Goal: Information Seeking & Learning: Check status

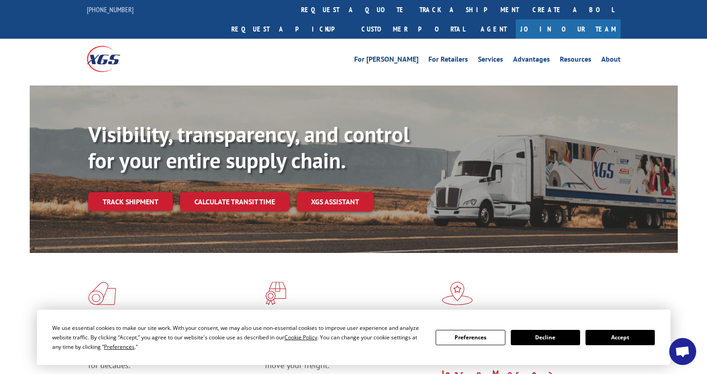
click at [630, 335] on button "Accept" at bounding box center [619, 337] width 69 height 15
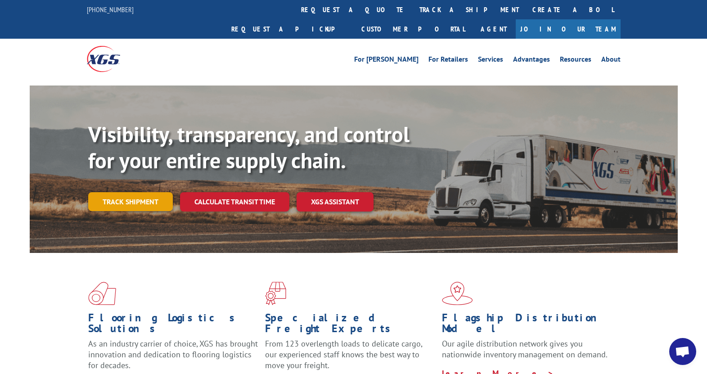
click at [139, 192] on link "Track shipment" at bounding box center [130, 201] width 85 height 19
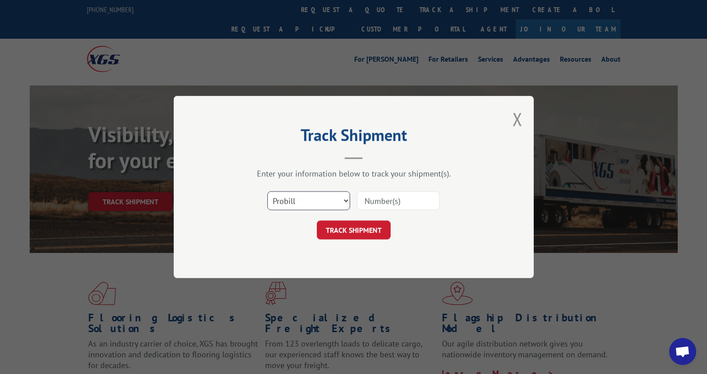
click at [301, 202] on select "Select category... Probill BOL PO" at bounding box center [308, 200] width 83 height 19
click at [405, 202] on input at bounding box center [398, 200] width 83 height 19
paste input "16944685"
type input "16944685"
click at [365, 223] on button "TRACK SHIPMENT" at bounding box center [354, 230] width 74 height 19
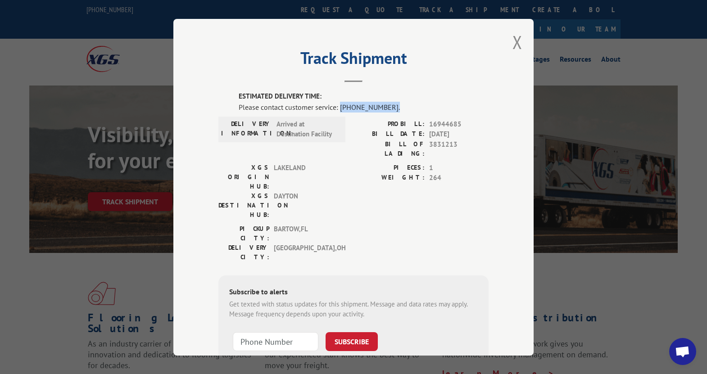
drag, startPoint x: 337, startPoint y: 107, endPoint x: 392, endPoint y: 109, distance: 54.9
click at [392, 109] on div "Please contact customer service: [PHONE_NUMBER]." at bounding box center [364, 106] width 250 height 11
copy div "[PHONE_NUMBER]."
click at [501, 207] on div "Track Shipment ESTIMATED DELIVERY TIME: Please contact customer service: [PHONE…" at bounding box center [353, 187] width 360 height 337
drag, startPoint x: 337, startPoint y: 110, endPoint x: 186, endPoint y: 158, distance: 158.4
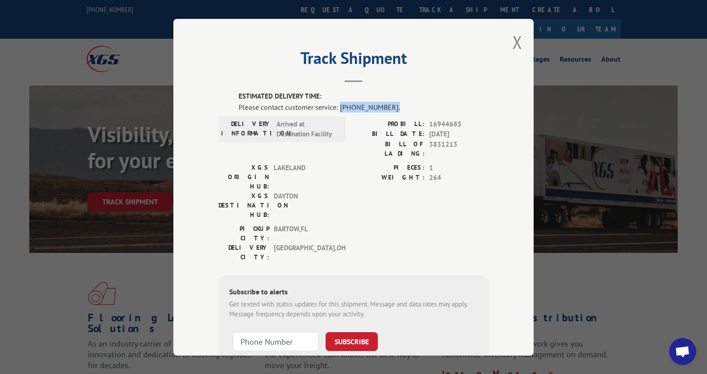
click at [384, 110] on div "Please contact customer service: [PHONE_NUMBER]." at bounding box center [364, 106] width 250 height 11
click at [514, 40] on button "Close modal" at bounding box center [517, 42] width 10 height 24
